Goal: Task Accomplishment & Management: Use online tool/utility

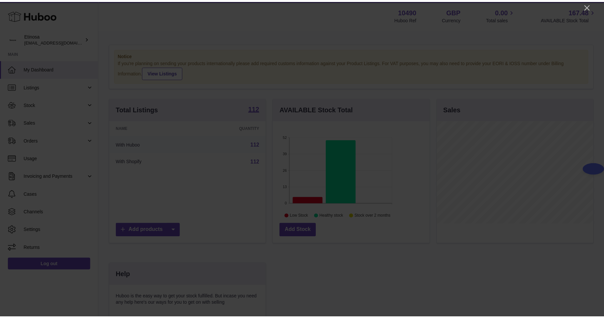
scroll to position [104, 158]
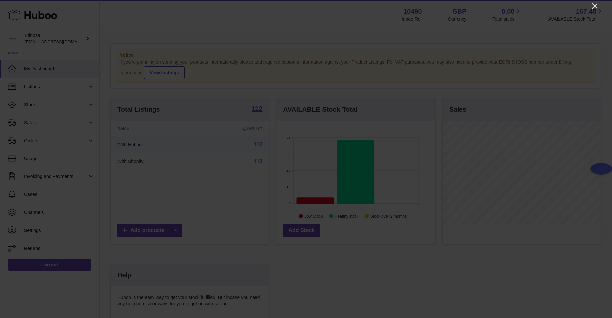
click at [408, 7] on icon "Close" at bounding box center [594, 5] width 5 height 5
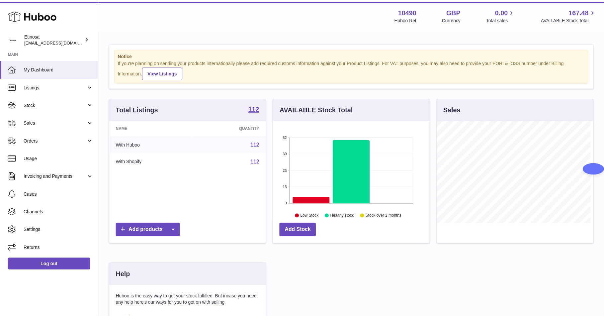
scroll to position [332123, 332071]
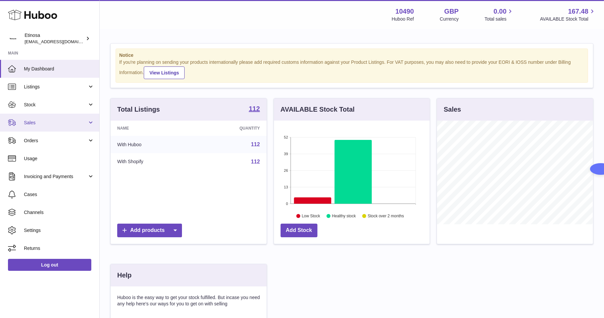
click at [40, 123] on span "Sales" at bounding box center [55, 123] width 63 height 6
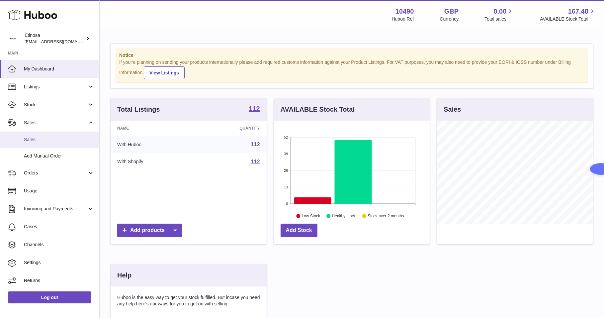
click at [50, 141] on span "Sales" at bounding box center [59, 140] width 70 height 6
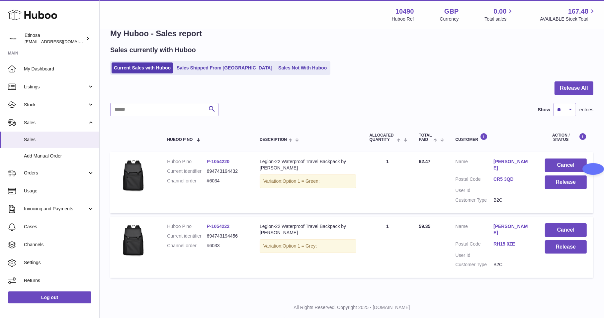
scroll to position [23, 0]
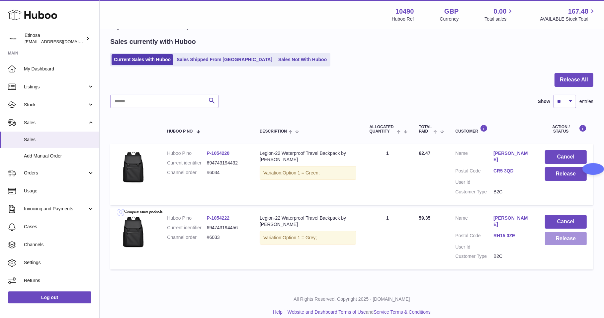
click at [566, 233] on button "Release" at bounding box center [566, 239] width 42 height 14
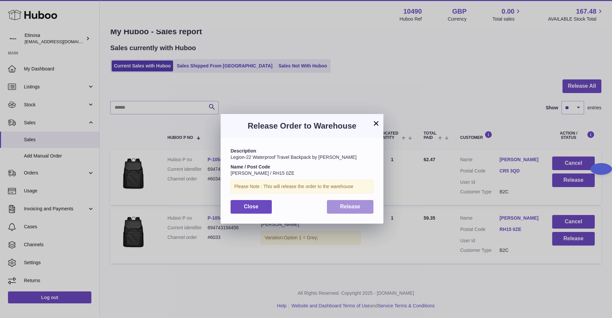
click at [331, 207] on button "Release" at bounding box center [350, 207] width 47 height 14
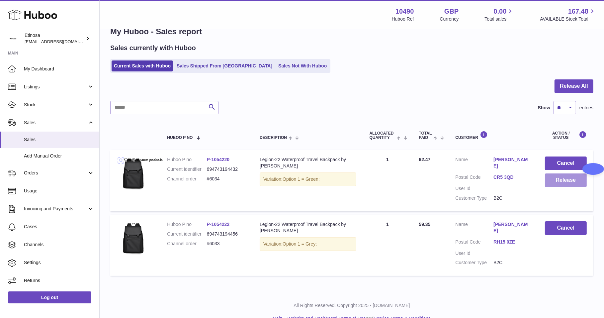
click at [562, 180] on button "Release" at bounding box center [566, 180] width 42 height 14
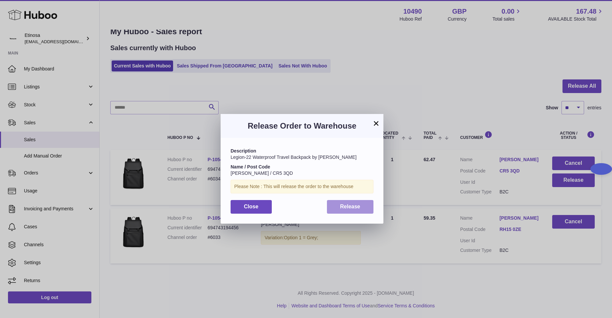
click at [359, 202] on button "Release" at bounding box center [350, 207] width 47 height 14
